Goal: Transaction & Acquisition: Obtain resource

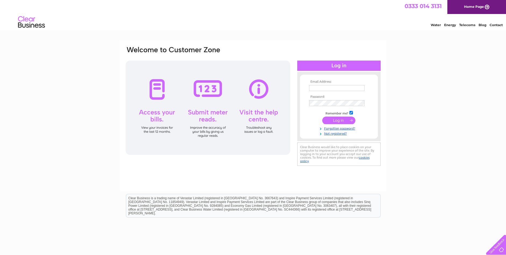
click at [348, 90] on input "text" at bounding box center [336, 88] width 55 height 6
type input "jr.global@ymail.com"
click at [339, 120] on input "submit" at bounding box center [338, 120] width 33 height 8
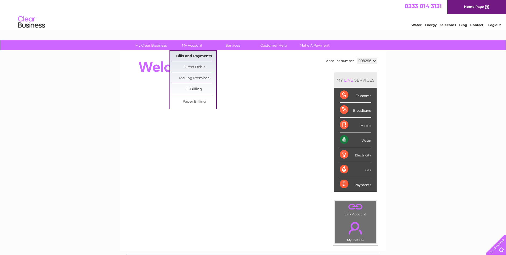
click at [193, 59] on link "Bills and Payments" at bounding box center [194, 56] width 44 height 11
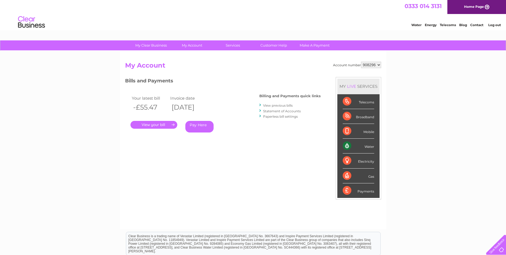
click at [152, 126] on link "." at bounding box center [153, 125] width 47 height 8
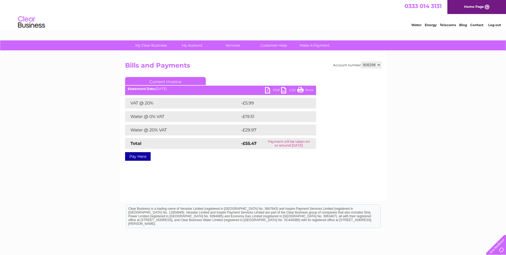
click at [277, 89] on link "PDF" at bounding box center [273, 91] width 16 height 8
click at [494, 25] on link "Log out" at bounding box center [494, 25] width 13 height 4
